Goal: Transaction & Acquisition: Purchase product/service

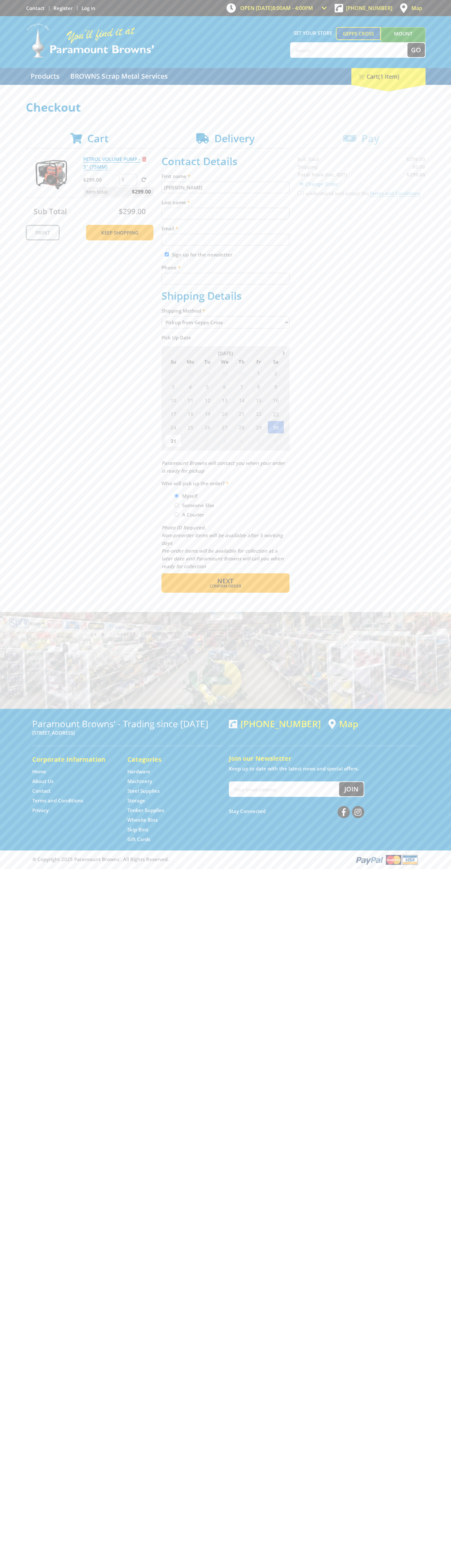
type input "[PERSON_NAME]"
type input "[EMAIL_ADDRESS][DOMAIN_NAME]"
type input "0293744000"
click at [225, 581] on span "Next" at bounding box center [225, 580] width 17 height 9
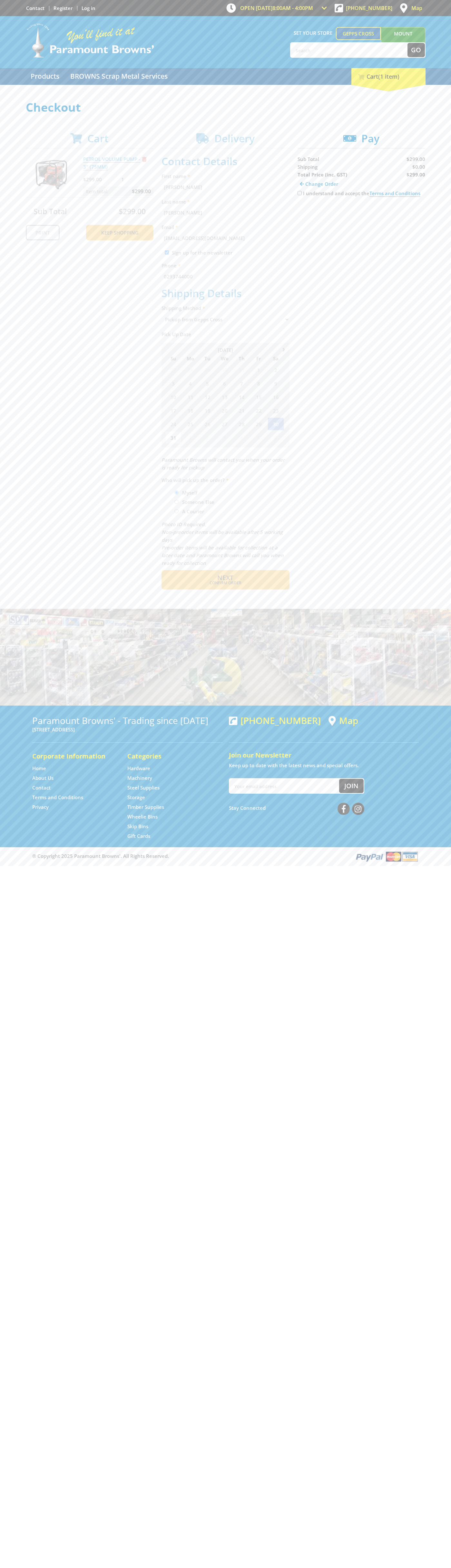
click at [299, 193] on input "I understand and accept the Terms and Conditions" at bounding box center [299, 193] width 4 height 4
checkbox input "true"
click at [317, 214] on span "Credit Card" at bounding box center [311, 213] width 27 height 7
click at [361, 214] on img at bounding box center [357, 214] width 15 height 8
type input "[CREDIT_CARD_NUMBER]"
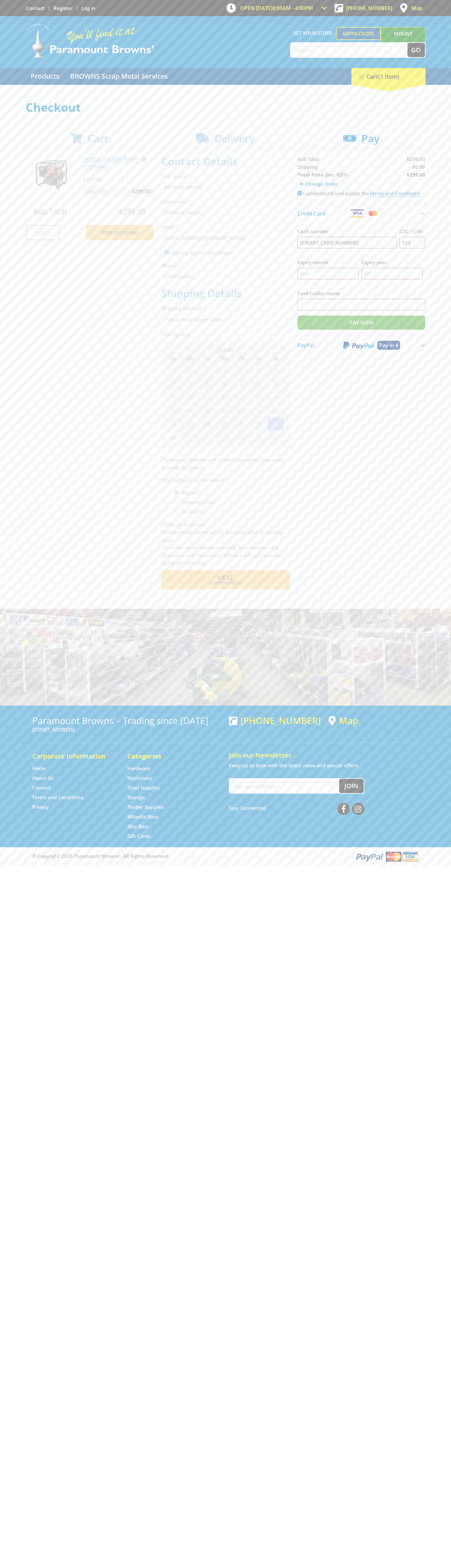
type input "123"
type input "[PERSON_NAME]"
